Goal: Register for event/course

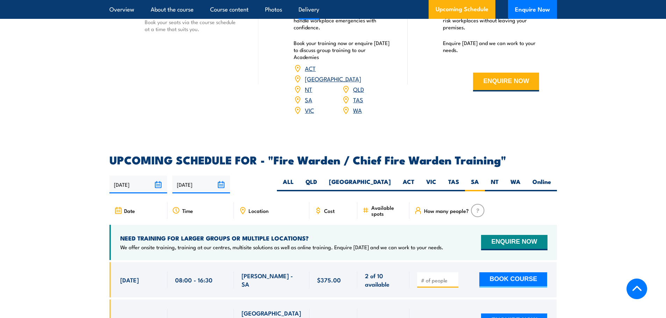
scroll to position [1029, 0]
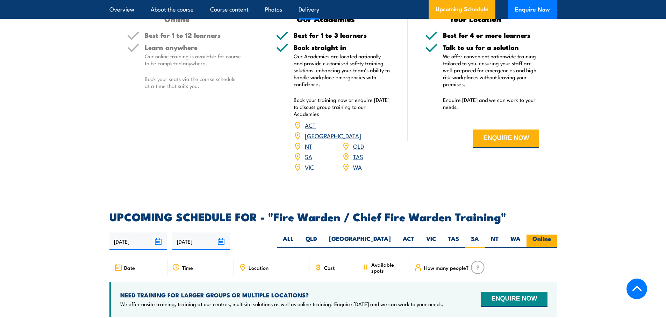
click at [546, 239] on label "Online" at bounding box center [541, 242] width 30 height 14
click at [551, 239] on input "Online" at bounding box center [553, 237] width 5 height 5
radio input "true"
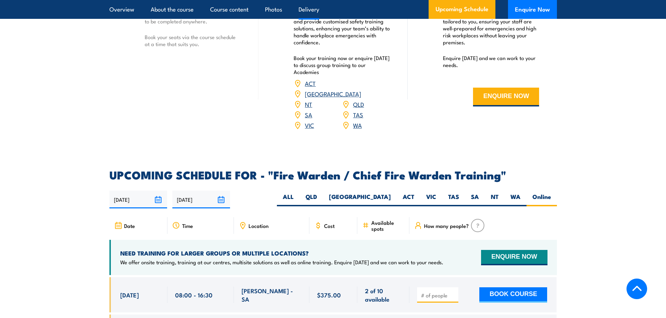
scroll to position [1133, 0]
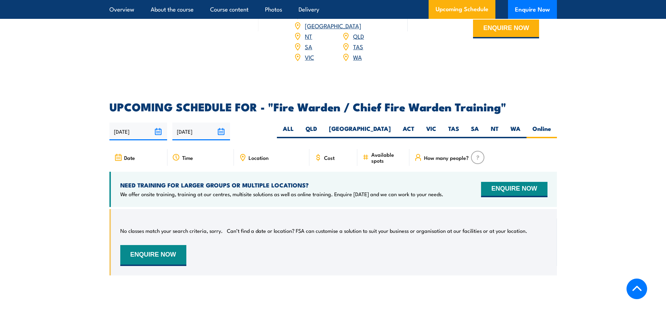
scroll to position [1133, 0]
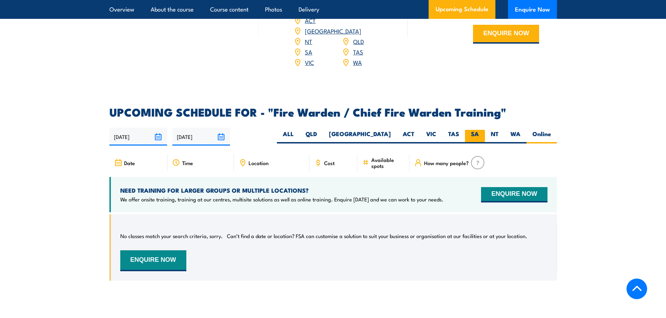
click at [479, 134] on label "SA" at bounding box center [475, 137] width 20 height 14
click at [479, 134] on input "SA" at bounding box center [481, 132] width 5 height 5
radio input "true"
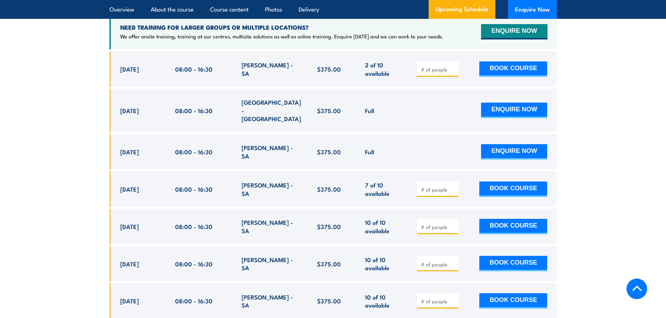
scroll to position [1238, 0]
